Goal: Obtain resource: Download file/media

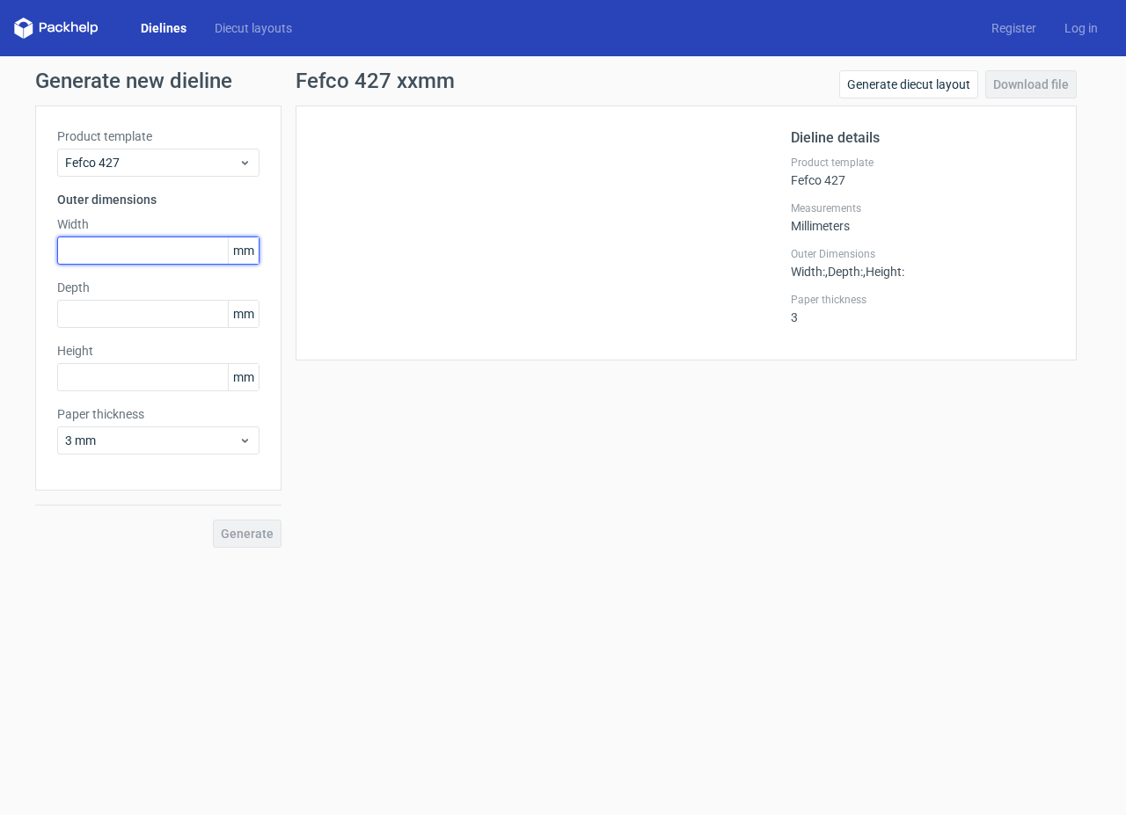
click at [114, 248] on input "text" at bounding box center [158, 251] width 202 height 28
type input "215"
type input "140"
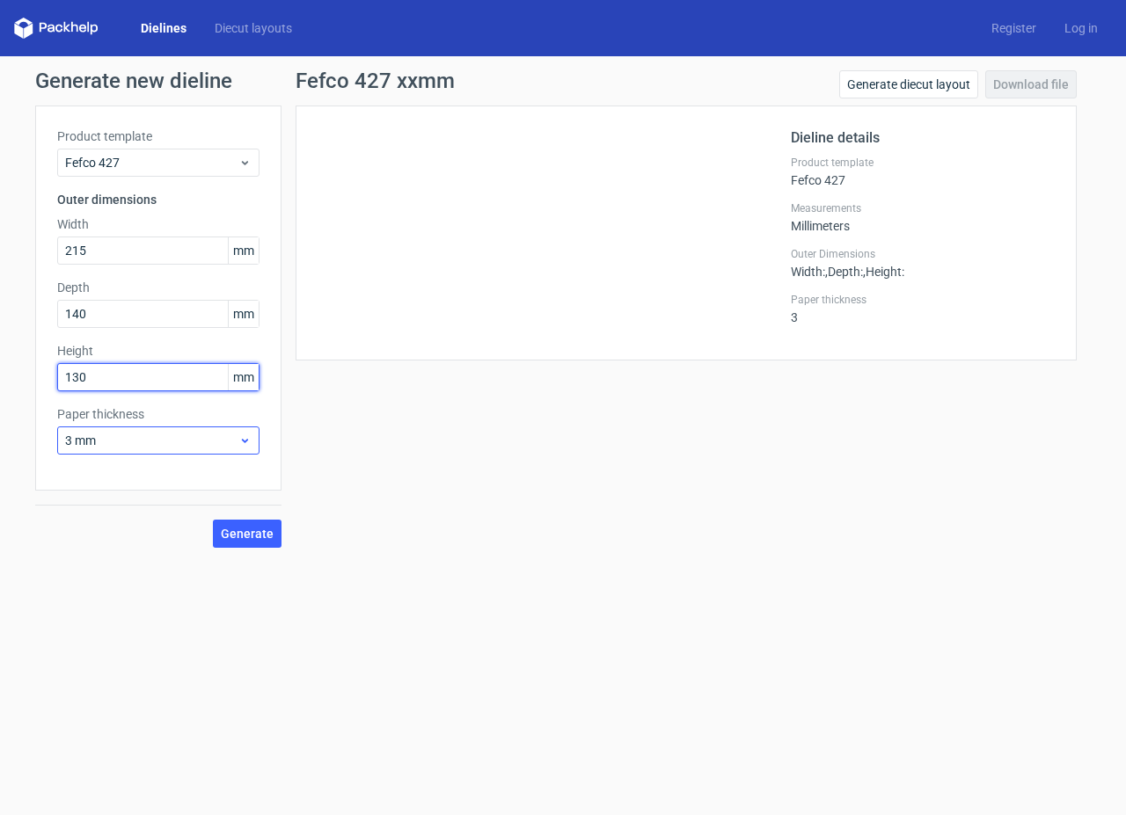
type input "130"
click at [193, 452] on div "3 mm" at bounding box center [158, 441] width 202 height 28
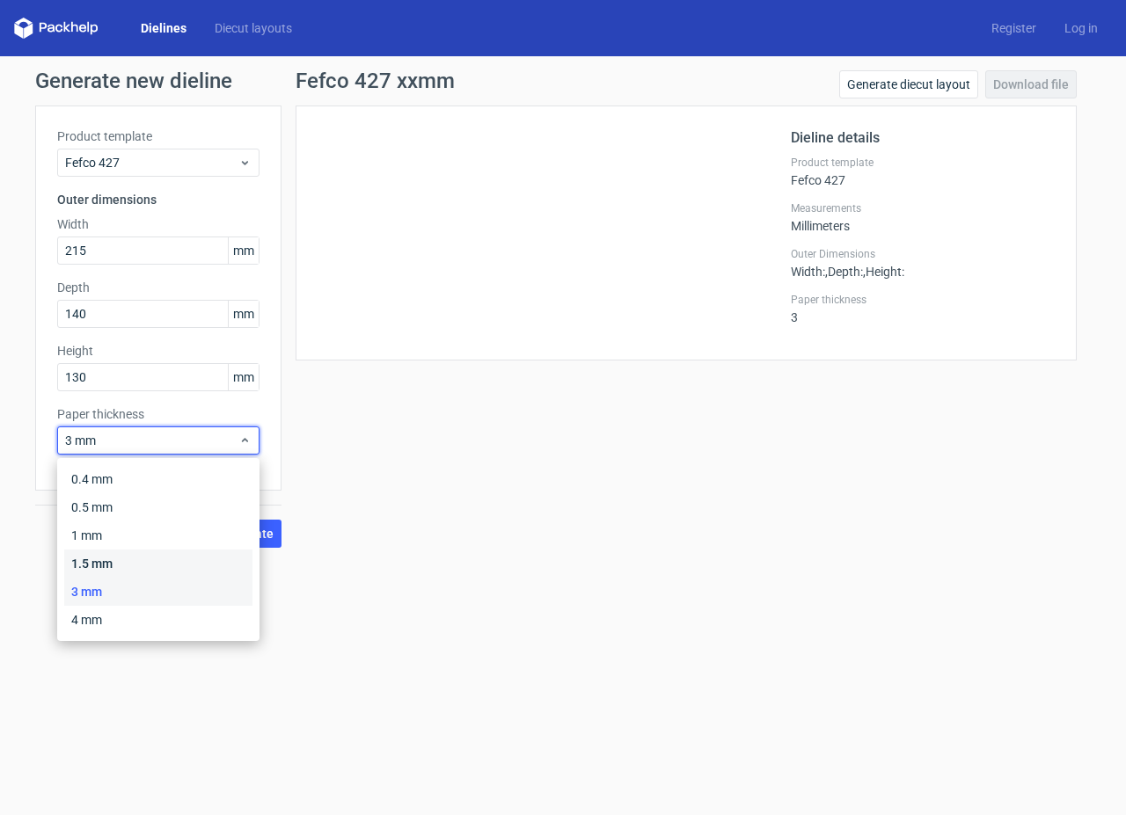
click at [161, 558] on div "1.5 mm" at bounding box center [158, 564] width 188 height 28
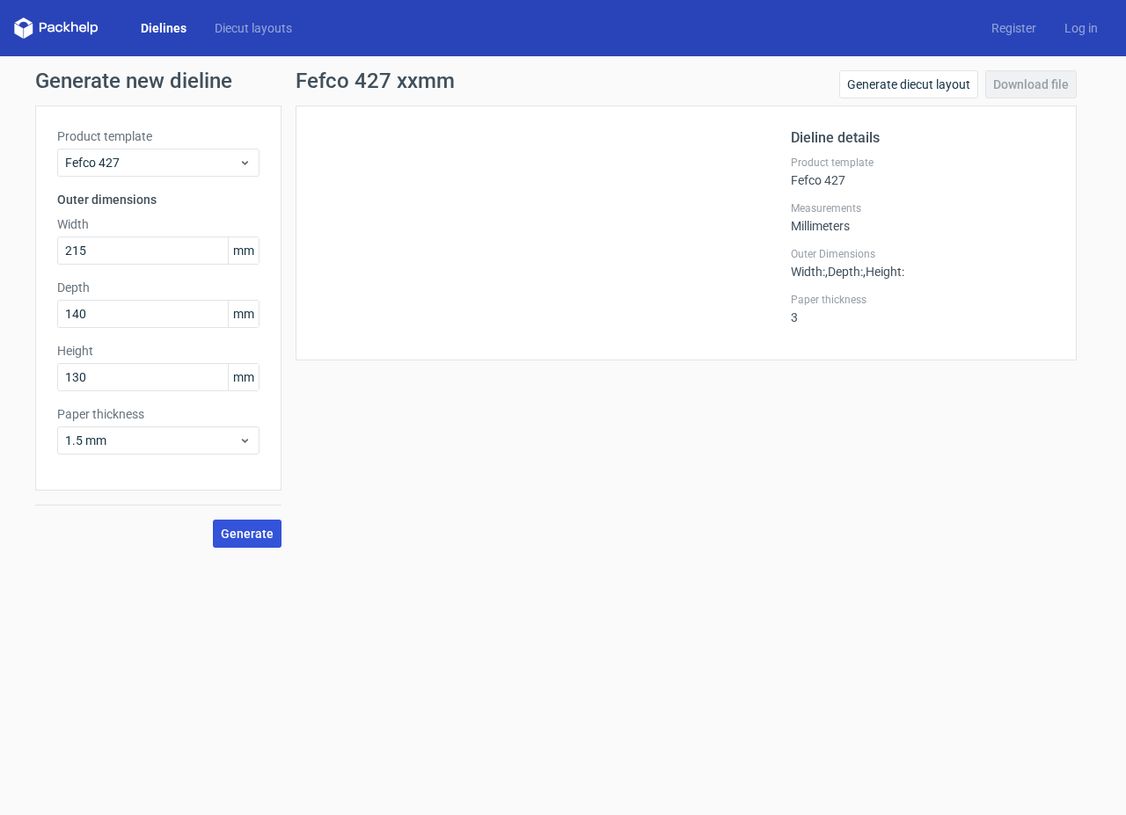
click at [244, 538] on span "Generate" at bounding box center [247, 534] width 53 height 12
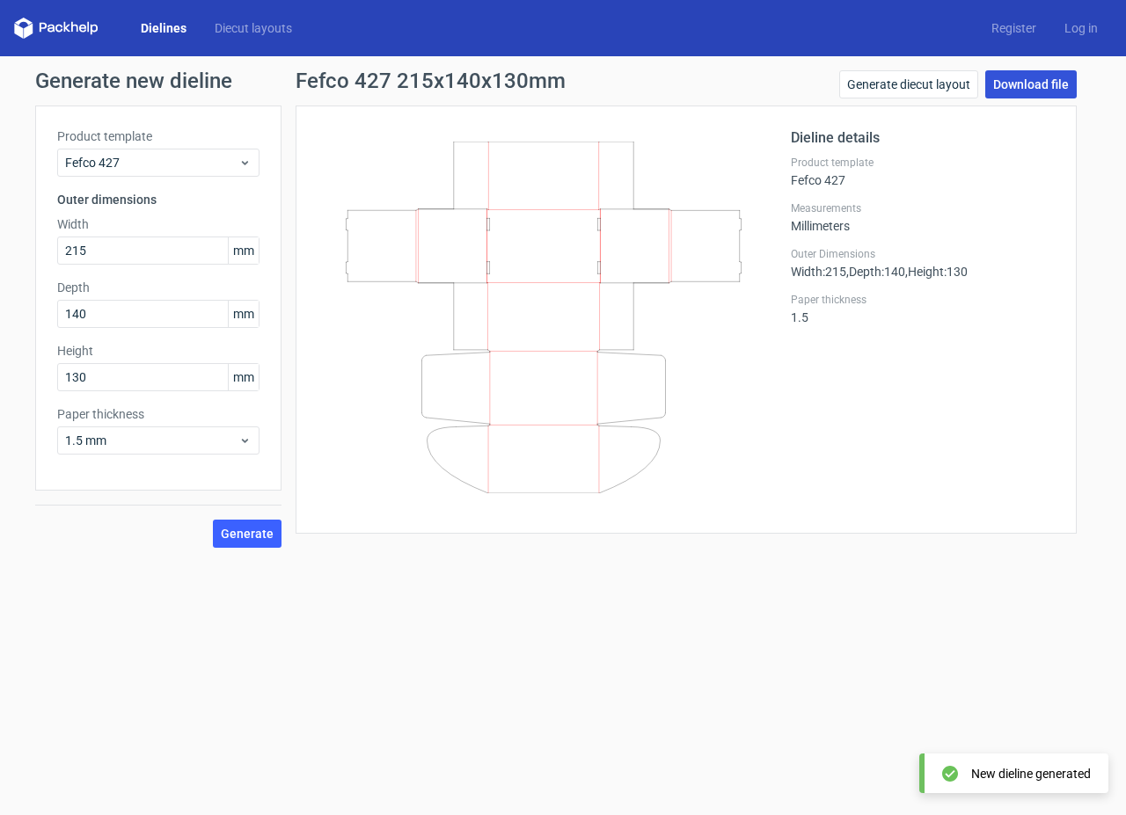
click at [1023, 86] on link "Download file" at bounding box center [1030, 84] width 91 height 28
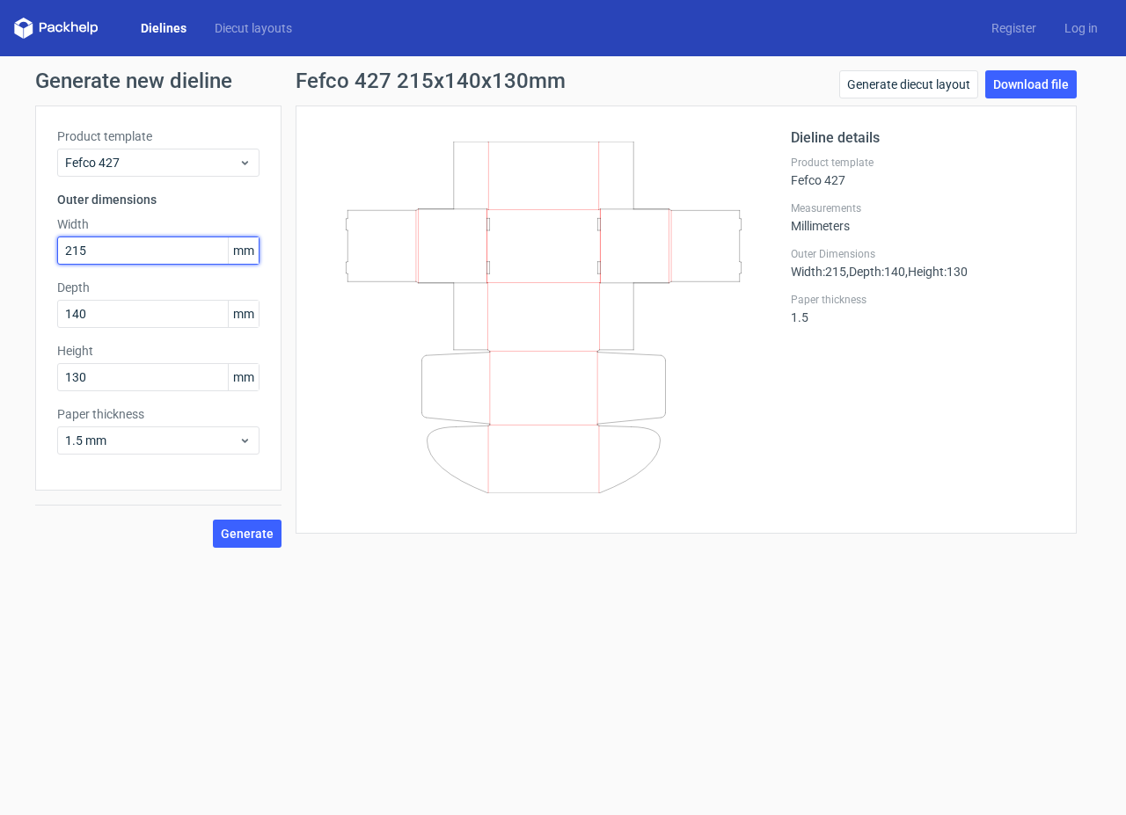
click at [181, 243] on input "215" at bounding box center [158, 251] width 202 height 28
type input "270"
type input "145"
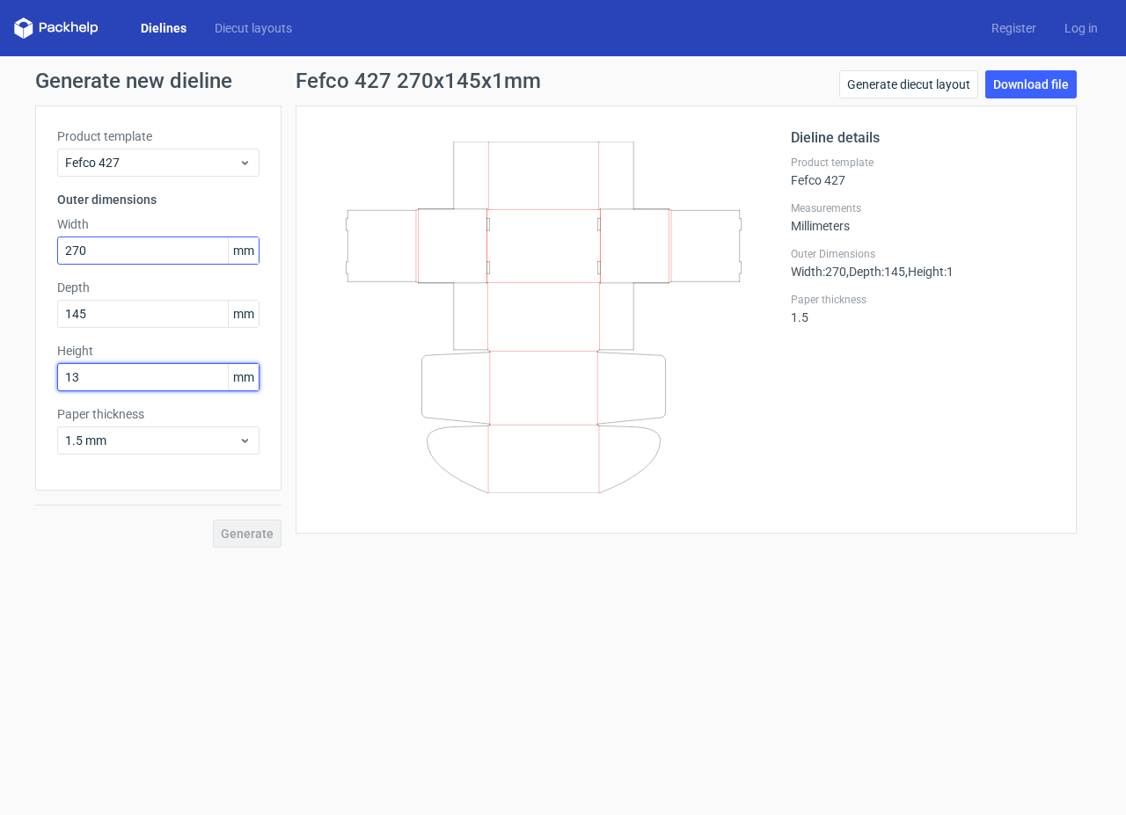
type input "130"
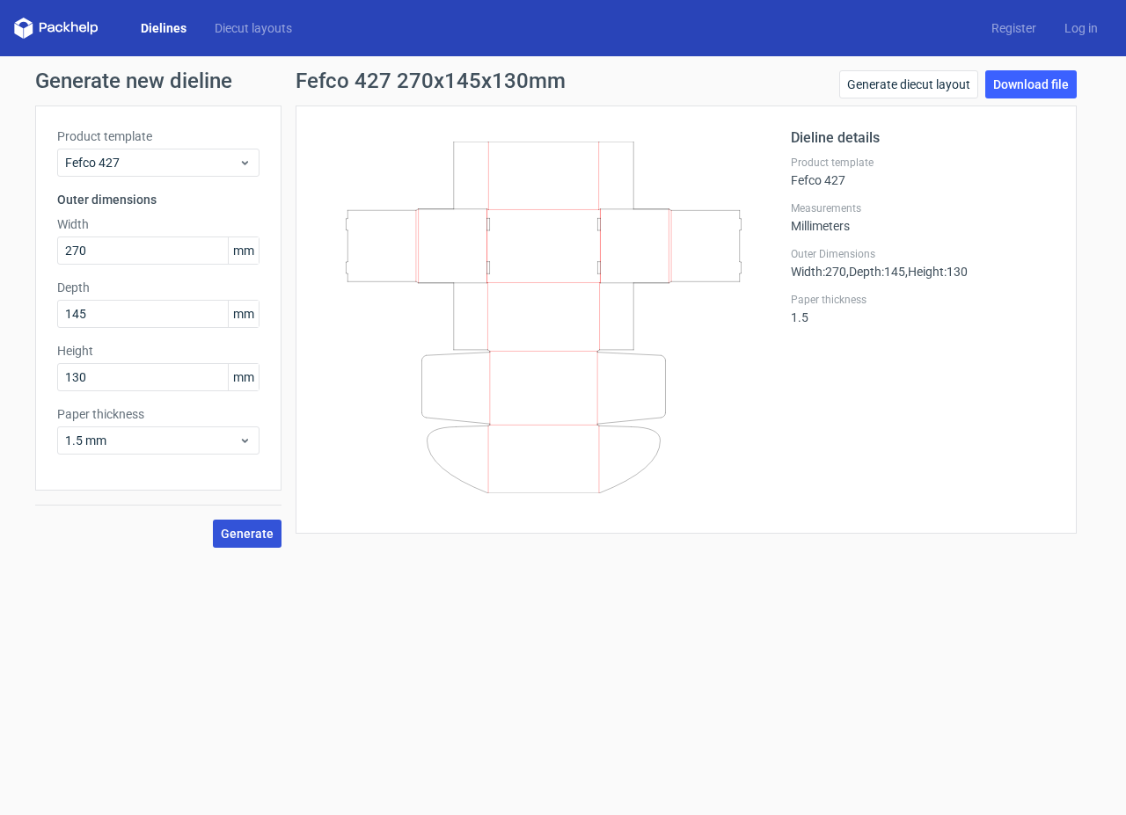
click at [261, 528] on span "Generate" at bounding box center [247, 534] width 53 height 12
click at [1030, 87] on link "Download file" at bounding box center [1030, 84] width 91 height 28
